Goal: Task Accomplishment & Management: Manage account settings

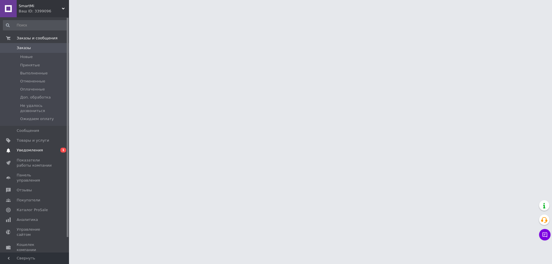
click at [52, 148] on span "Уведомления" at bounding box center [35, 150] width 37 height 5
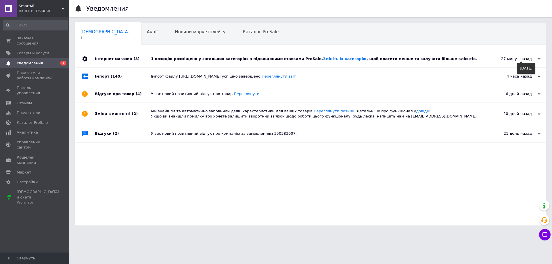
click at [519, 57] on div "27 минут назад" at bounding box center [512, 58] width 58 height 5
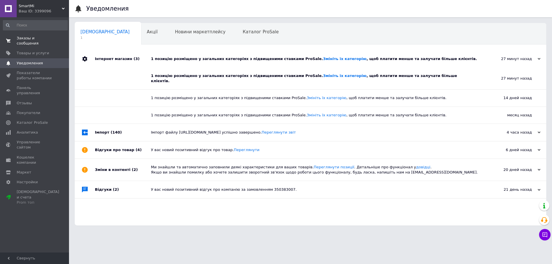
click at [32, 37] on span "Заказы и сообщения" at bounding box center [35, 41] width 37 height 10
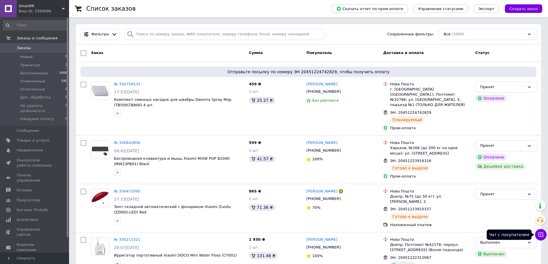
click at [543, 237] on icon at bounding box center [540, 235] width 5 height 5
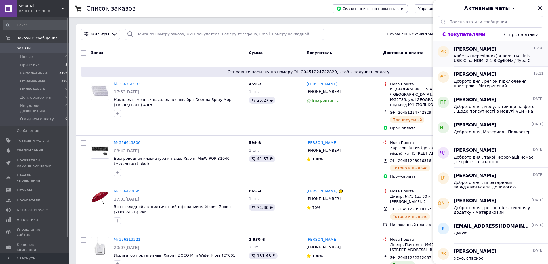
click at [496, 59] on span "Кабель (перехідник) Xiaomi HAGiBiS USB-C на HDMI 2.1 8K@60Hz / Type-C 100W PD /…" at bounding box center [495, 58] width 82 height 9
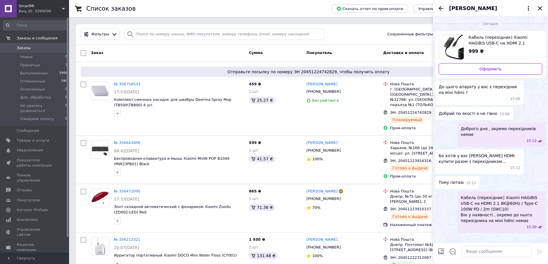
click at [441, 11] on icon "Назад" at bounding box center [441, 8] width 7 height 7
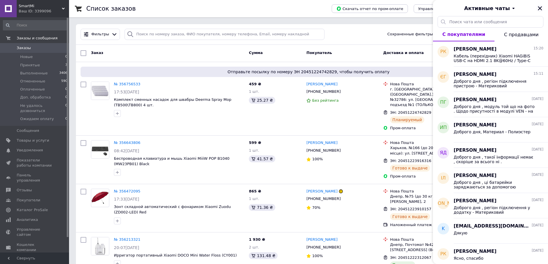
click at [540, 6] on icon "Закрыть" at bounding box center [539, 8] width 5 height 5
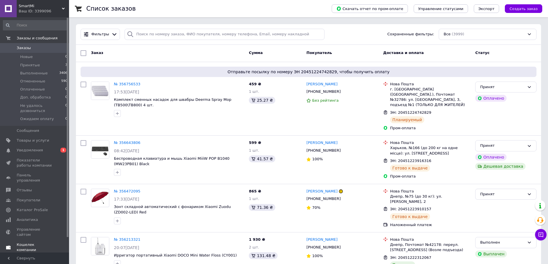
click at [39, 148] on span "Уведомления" at bounding box center [30, 150] width 26 height 5
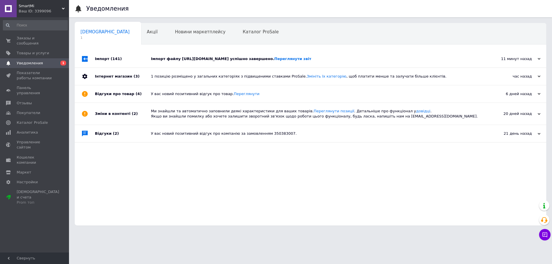
click at [520, 63] on div "11 минут назад 12.08.2025" at bounding box center [514, 58] width 63 height 17
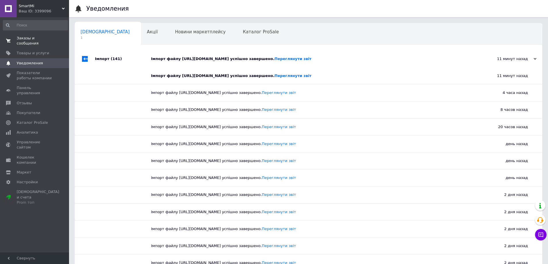
click at [42, 37] on span "Заказы и сообщения" at bounding box center [35, 41] width 37 height 10
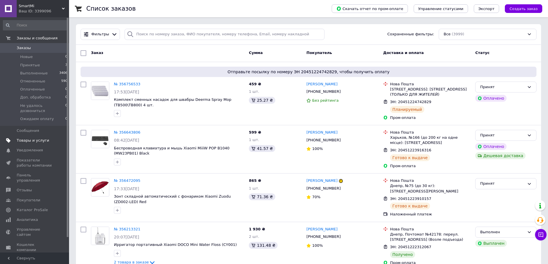
click at [28, 138] on span "Товары и услуги" at bounding box center [33, 140] width 33 height 5
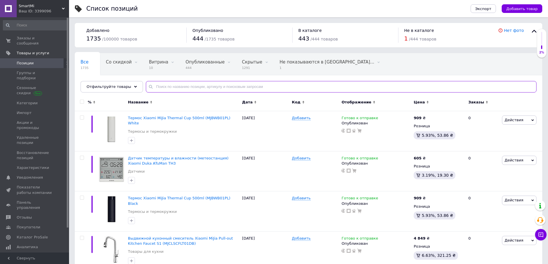
click at [202, 82] on input "text" at bounding box center [341, 87] width 391 height 12
paste input "Электрическая мухобойка Xiaomi Solove P1 Black"
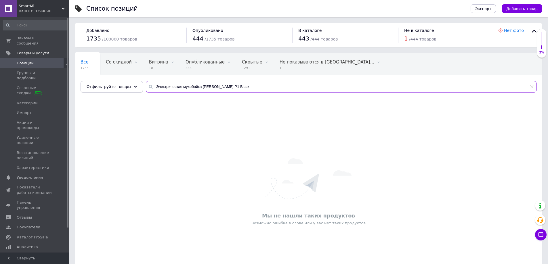
drag, startPoint x: 210, startPoint y: 85, endPoint x: 121, endPoint y: 86, distance: 88.6
click at [121, 86] on div "Отфильтруйте товары Электрическая мухобойка Xiaomi Solove P1 Black" at bounding box center [309, 87] width 456 height 12
click at [159, 85] on input "olove P1 Black" at bounding box center [341, 87] width 391 height 12
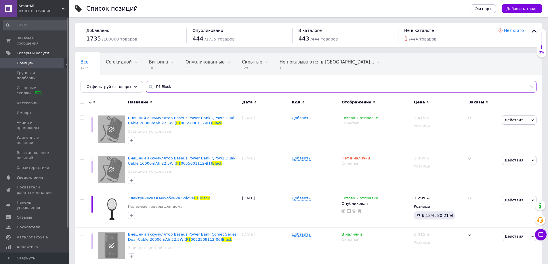
click at [183, 87] on input "P1 Black" at bounding box center [341, 87] width 391 height 12
drag, startPoint x: 159, startPoint y: 86, endPoint x: 129, endPoint y: 86, distance: 30.2
click at [129, 86] on div "Отфильтруйте товары P1 Black" at bounding box center [309, 87] width 456 height 12
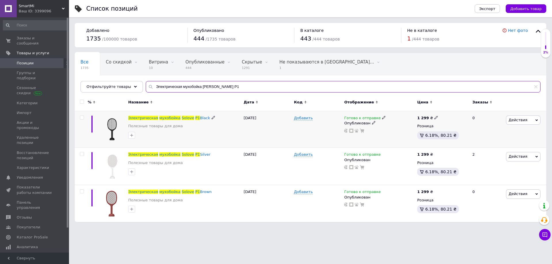
type input "Электрическая мухобойка Xiaomi Solove P1"
click at [382, 119] on use at bounding box center [383, 117] width 3 height 3
click at [397, 130] on li "Нет в наличии" at bounding box center [414, 131] width 55 height 8
click at [325, 79] on div "Все 1735 Со скидкой 0 Удалить Редактировать Витрина 10 Удалить Редактировать Оп…" at bounding box center [311, 75] width 472 height 47
click at [30, 40] on span "Заказы и сообщения" at bounding box center [35, 41] width 37 height 10
